Goal: Task Accomplishment & Management: Use online tool/utility

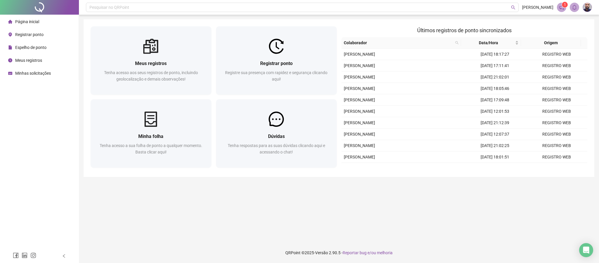
drag, startPoint x: 58, startPoint y: 72, endPoint x: 57, endPoint y: 63, distance: 8.5
click at [58, 72] on li "Minhas solicitações" at bounding box center [39, 73] width 76 height 12
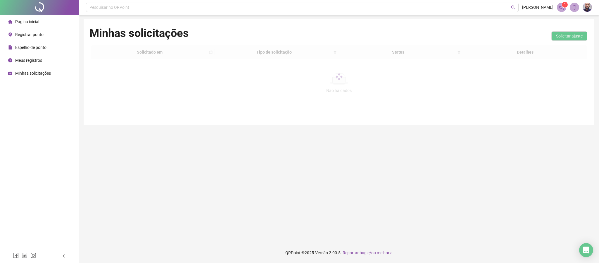
click at [55, 24] on li "Página inicial" at bounding box center [39, 22] width 76 height 12
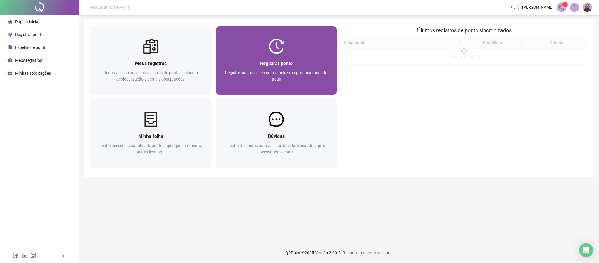
click at [273, 69] on div "Registrar ponto Registre sua presença com rapidez e segurança clicando aqui!" at bounding box center [276, 74] width 107 height 29
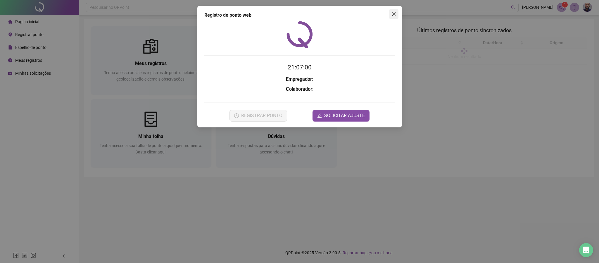
click at [391, 17] on button "Close" at bounding box center [393, 13] width 9 height 9
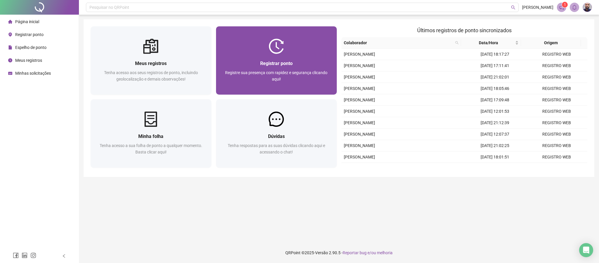
click at [279, 63] on span "Registrar ponto" at bounding box center [276, 64] width 32 height 6
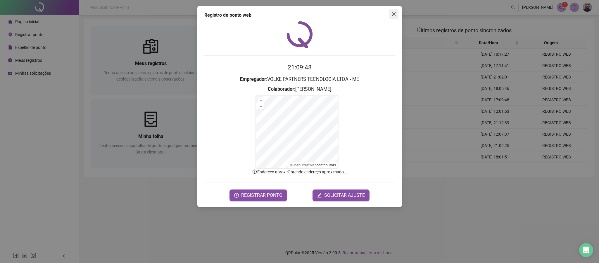
click at [394, 15] on icon "close" at bounding box center [393, 14] width 5 height 5
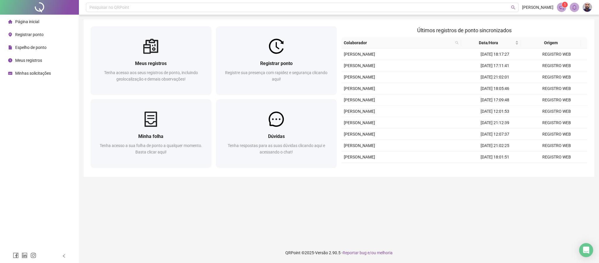
click at [49, 79] on ul "Página inicial Registrar ponto Espelho de ponto Meus registros Minhas solicitaç…" at bounding box center [39, 47] width 79 height 65
click at [49, 75] on span "Minhas solicitações" at bounding box center [33, 73] width 36 height 5
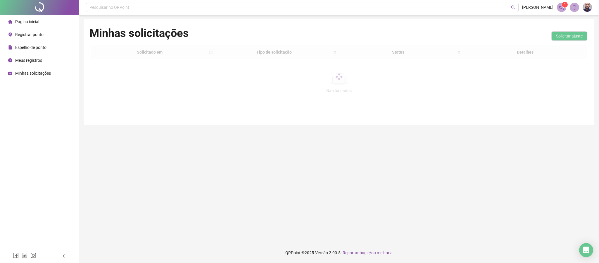
click at [43, 18] on li "Página inicial" at bounding box center [39, 22] width 76 height 12
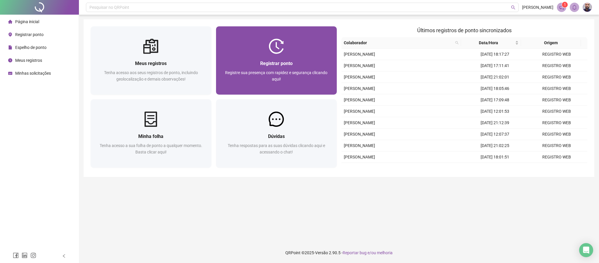
click at [240, 43] on div at bounding box center [276, 46] width 121 height 15
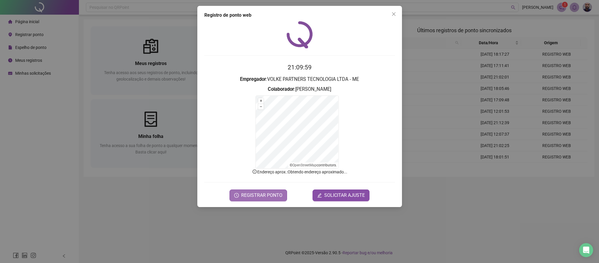
click at [262, 199] on button "REGISTRAR PONTO" at bounding box center [259, 195] width 58 height 12
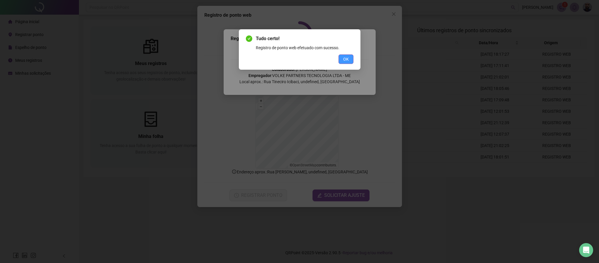
click at [350, 60] on button "OK" at bounding box center [346, 58] width 15 height 9
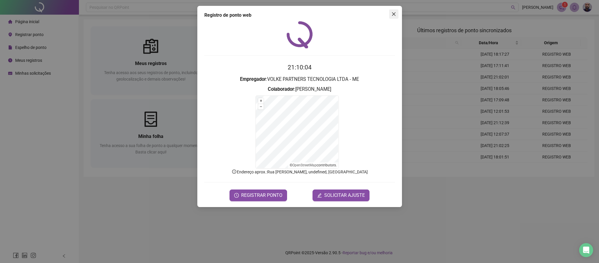
click at [394, 15] on icon "close" at bounding box center [394, 14] width 4 height 4
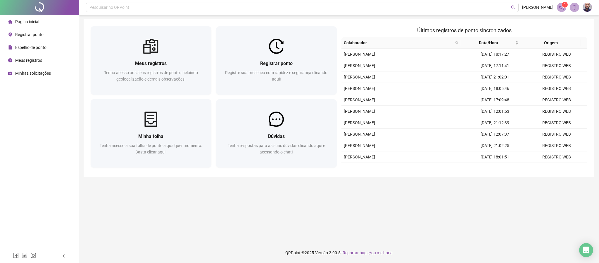
click at [40, 80] on div "Página inicial Registrar ponto Espelho de ponto Meus registros Minhas solicitaç…" at bounding box center [39, 124] width 79 height 249
click at [41, 75] on span "Minhas solicitações" at bounding box center [33, 73] width 36 height 5
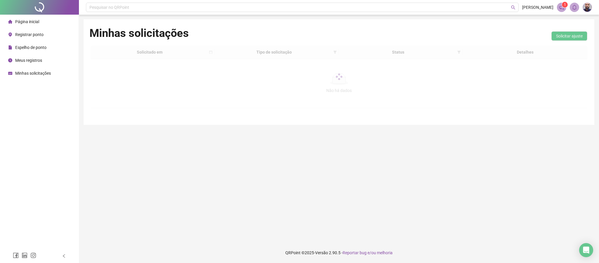
click at [36, 16] on div "Página inicial" at bounding box center [23, 22] width 31 height 12
